Goal: Task Accomplishment & Management: Use online tool/utility

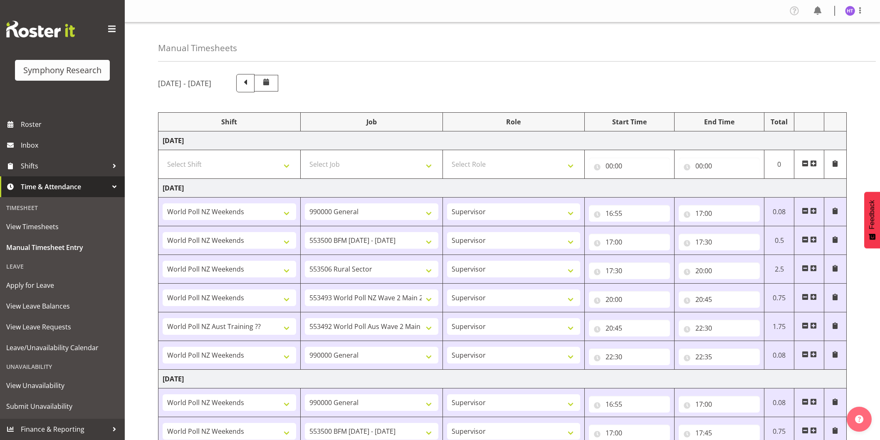
select select "41319"
select select "743"
select select "45"
select select "41319"
select select "10242"
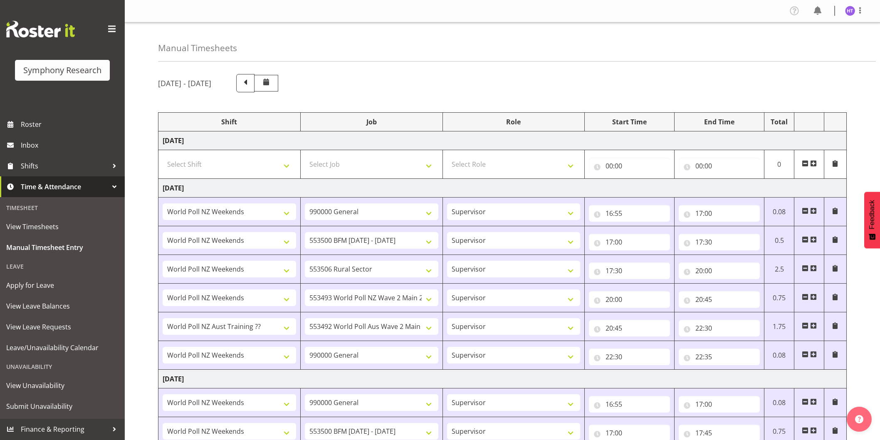
select select "45"
select select "41319"
select select "10587"
select select "45"
select select "41319"
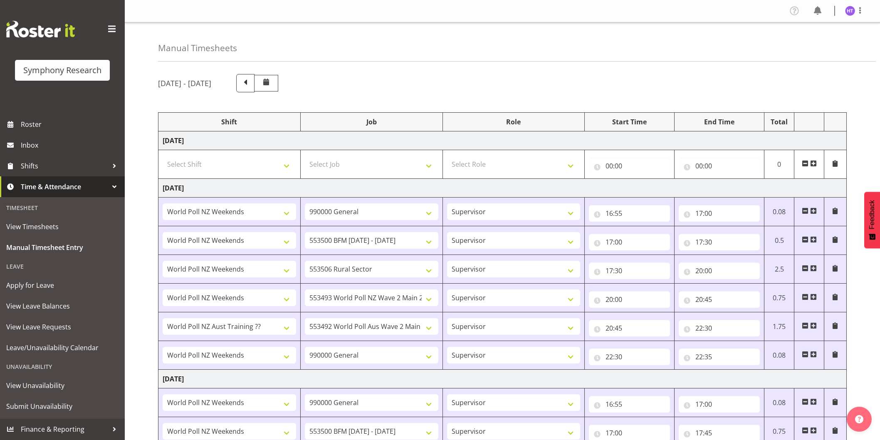
select select "10527"
select select "45"
select select "41604"
select select "10499"
select select "45"
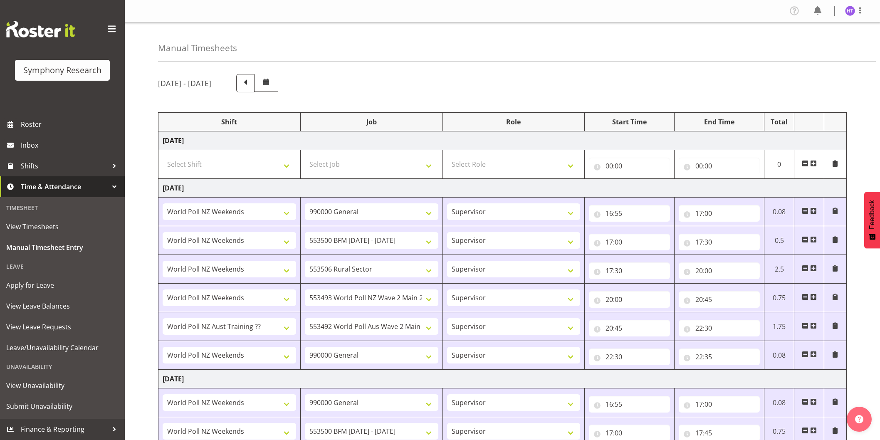
select select "41319"
select select "743"
select select "45"
select select "41319"
select select "743"
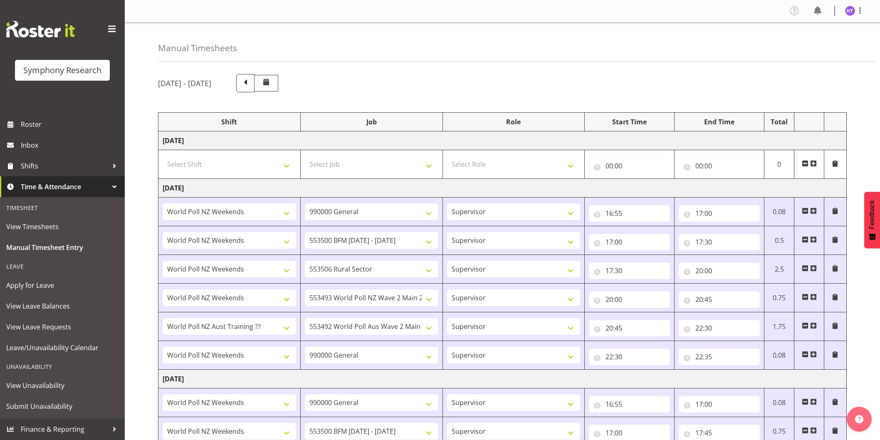
select select "45"
select select "41319"
select select "10242"
select select "45"
select select "41319"
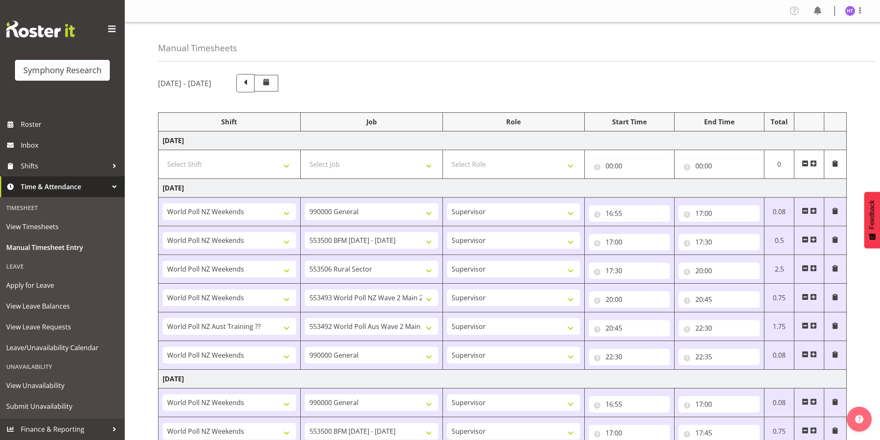
select select "10587"
select select "45"
select select "41319"
select select "10527"
select select "45"
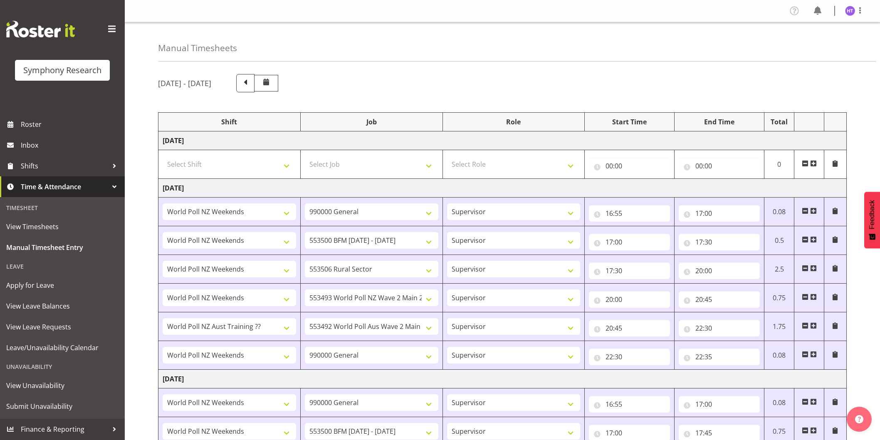
select select "41604"
select select "10499"
select select "45"
select select "41319"
select select "743"
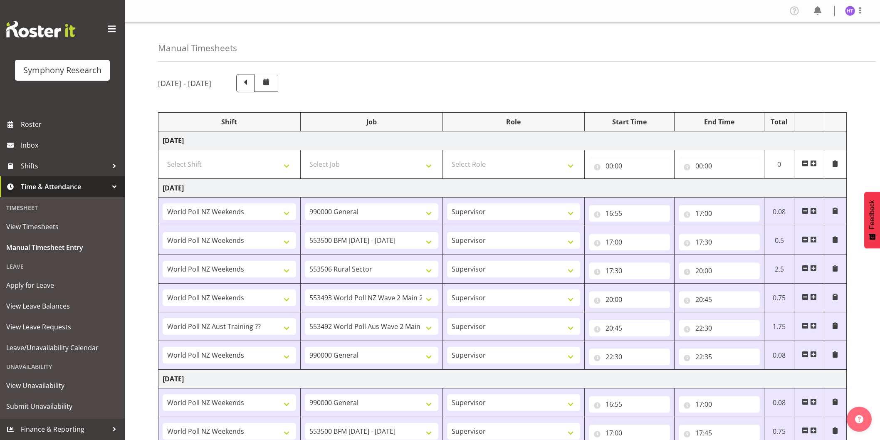
select select "45"
select select "11547"
select select "10242"
select select "45"
select select "11547"
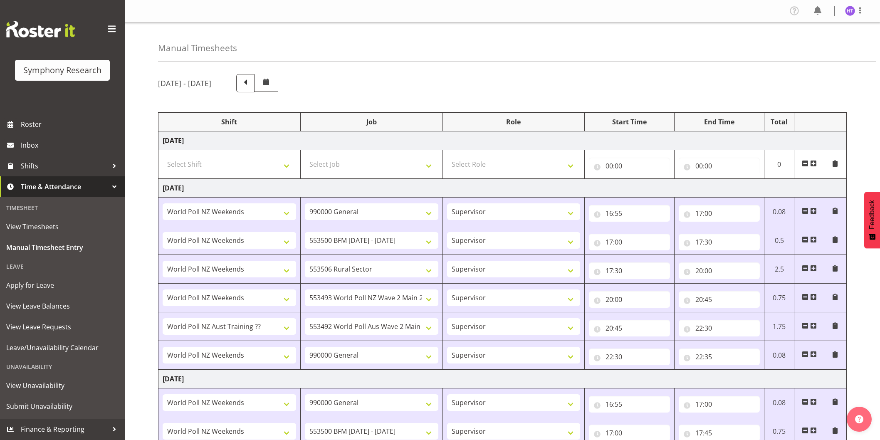
select select "10527"
select select "45"
select select "57511"
select select "10242"
select select "45"
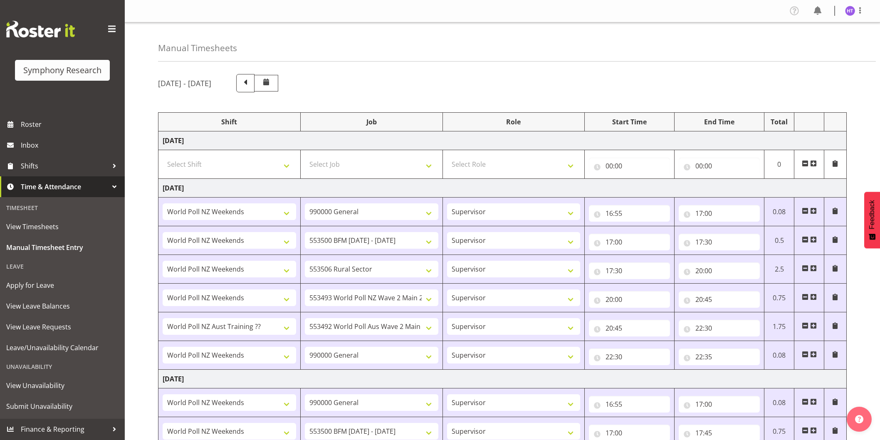
select select "81299"
select select "10499"
select select "45"
select select "11547"
select select "10587"
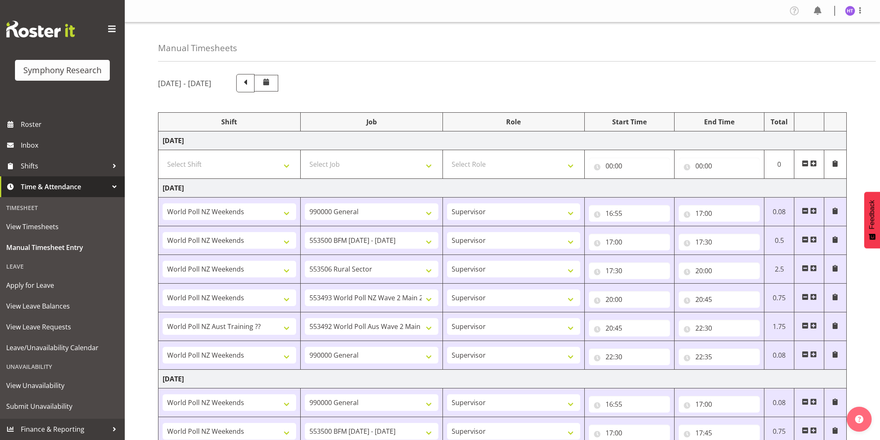
select select "45"
select select "11547"
select select "743"
select select "45"
select select "11547"
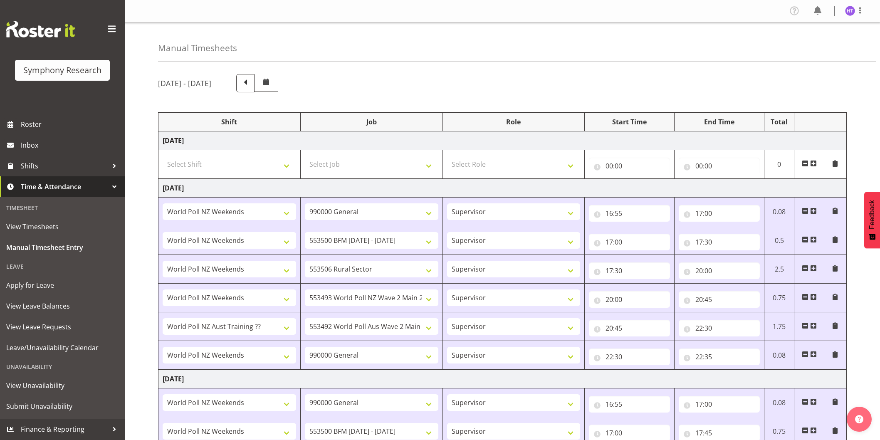
select select "10575"
select select "45"
select select "11547"
select select "10242"
select select "45"
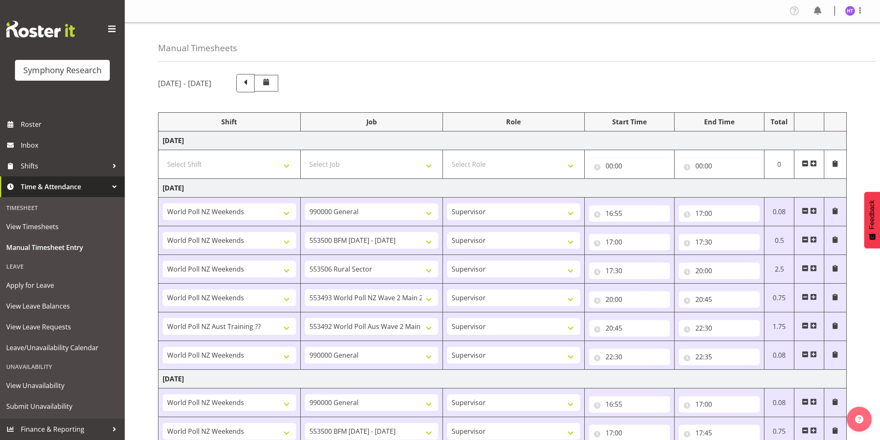
select select "11547"
select select "10587"
select select "45"
select select "11547"
select select "10499"
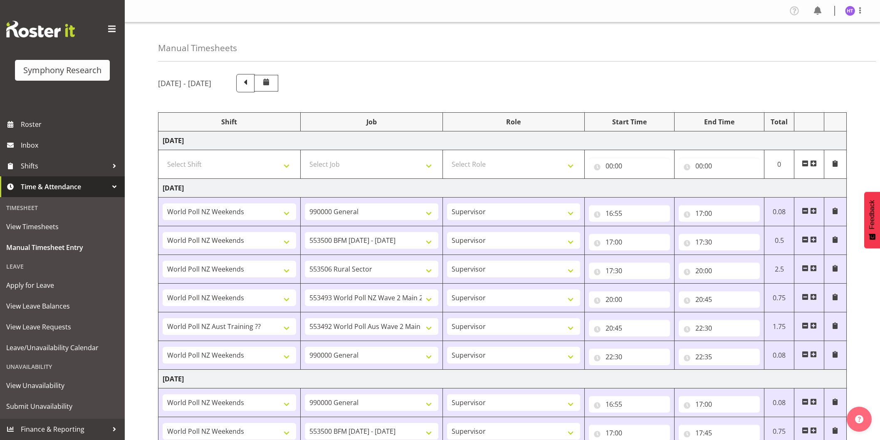
select select "45"
select select "11547"
select select "743"
select select "45"
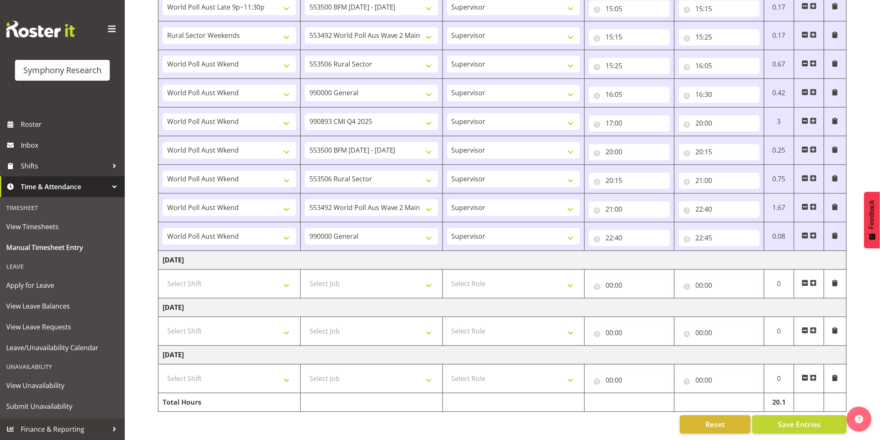
scroll to position [647, 0]
